Goal: Information Seeking & Learning: Learn about a topic

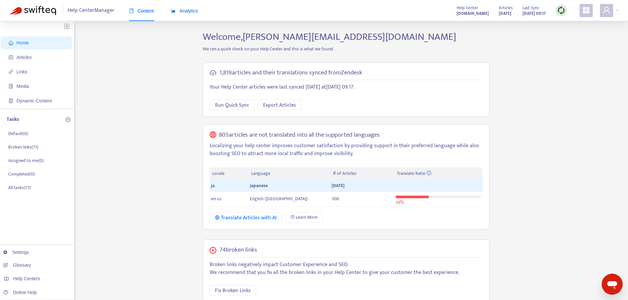
click at [177, 11] on span "Analytics" at bounding box center [184, 10] width 27 height 5
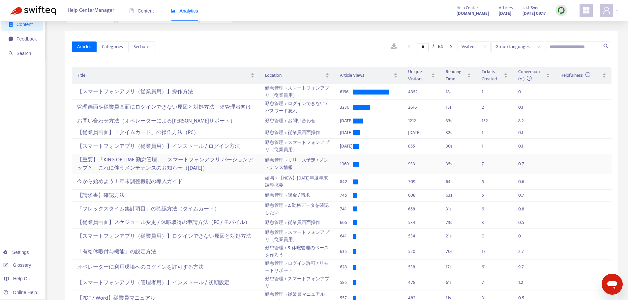
scroll to position [66, 0]
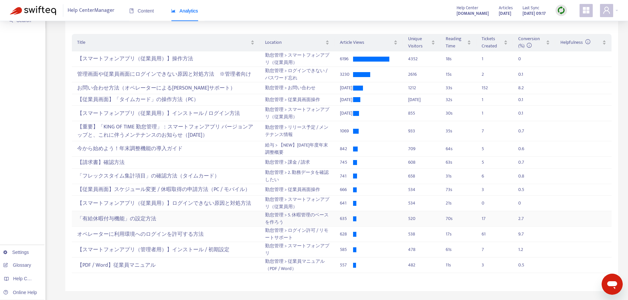
click at [147, 220] on div "「有給休暇付与機能」の設定方法" at bounding box center [165, 219] width 177 height 11
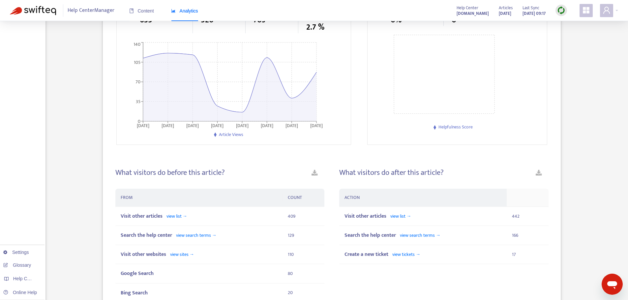
scroll to position [198, 0]
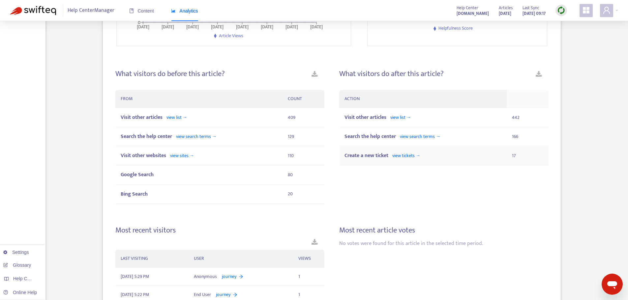
click at [405, 157] on span "view tickets →" at bounding box center [406, 156] width 28 height 8
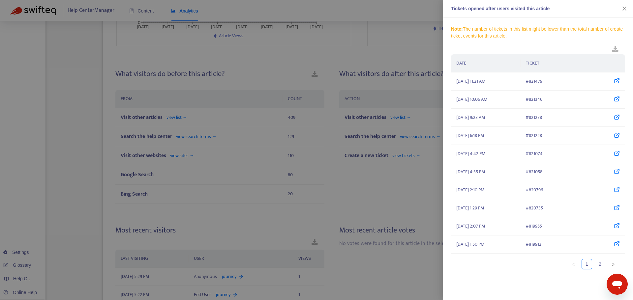
click at [402, 45] on div at bounding box center [316, 150] width 633 height 300
